Goal: Navigation & Orientation: Find specific page/section

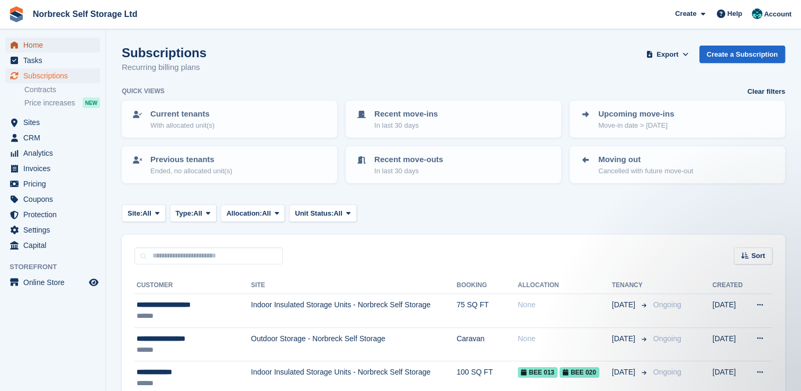
click at [40, 43] on span "Home" at bounding box center [55, 45] width 64 height 15
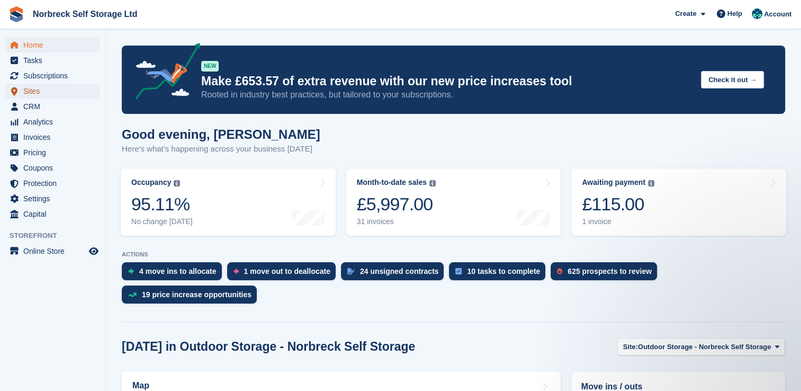
click at [35, 98] on span "Sites" at bounding box center [55, 91] width 64 height 15
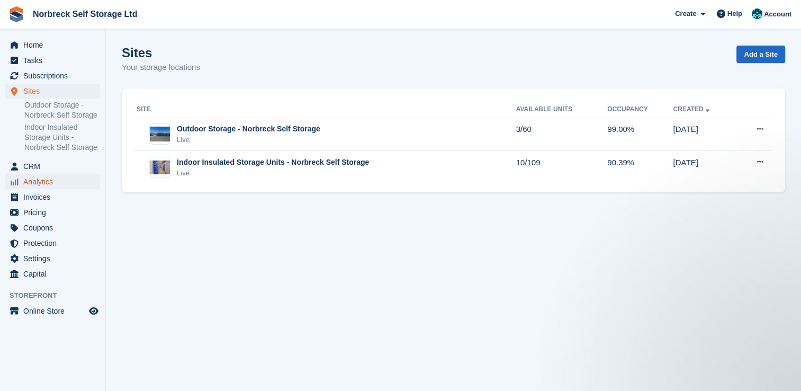
click at [49, 178] on span "Analytics" at bounding box center [55, 181] width 64 height 15
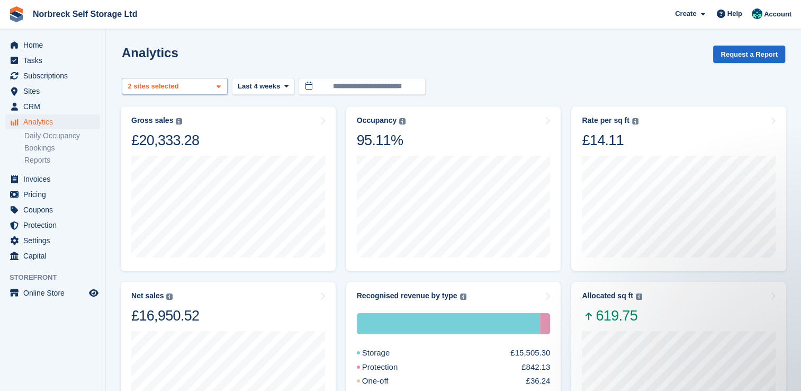
click at [219, 86] on icon at bounding box center [219, 86] width 4 height 7
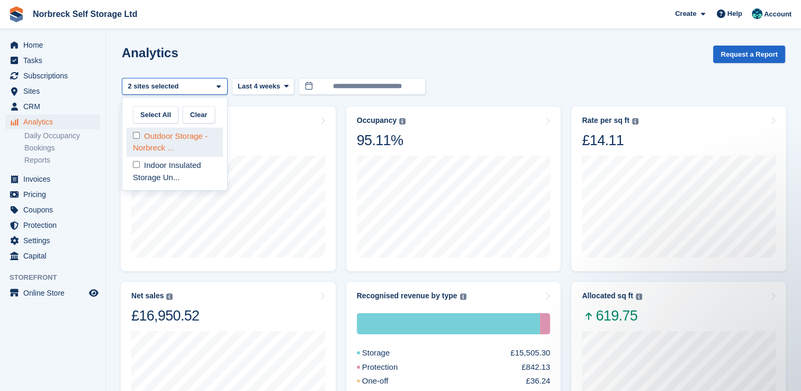
click at [199, 139] on div "Outdoor Storage - Norbreck ..." at bounding box center [175, 142] width 96 height 29
select select "****"
